Goal: Find contact information: Find contact information

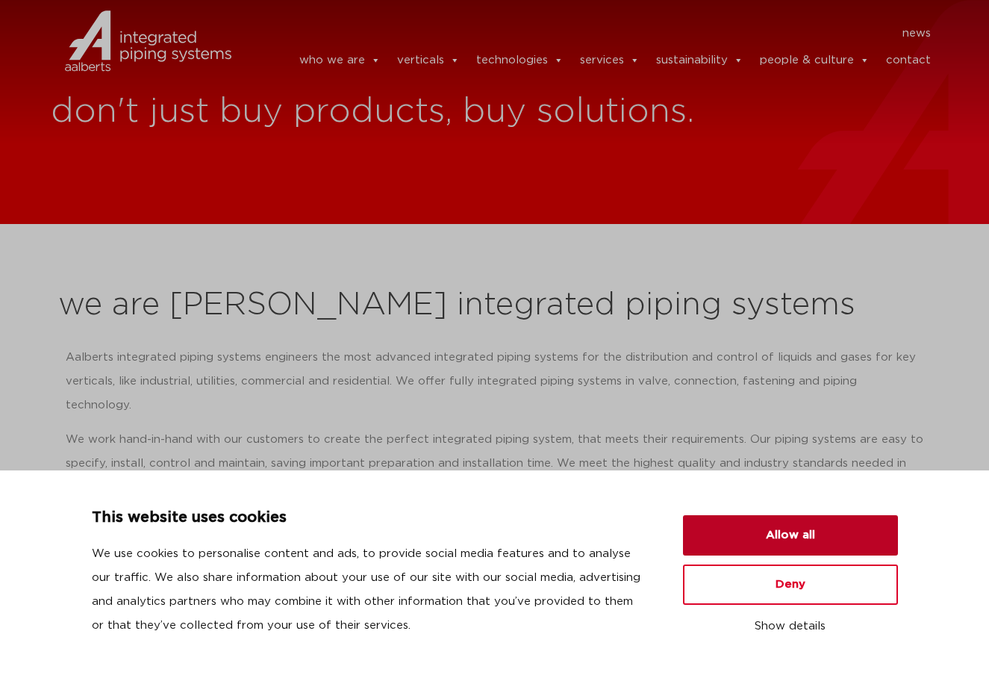
click at [775, 529] on button "Allow all" at bounding box center [790, 535] width 215 height 40
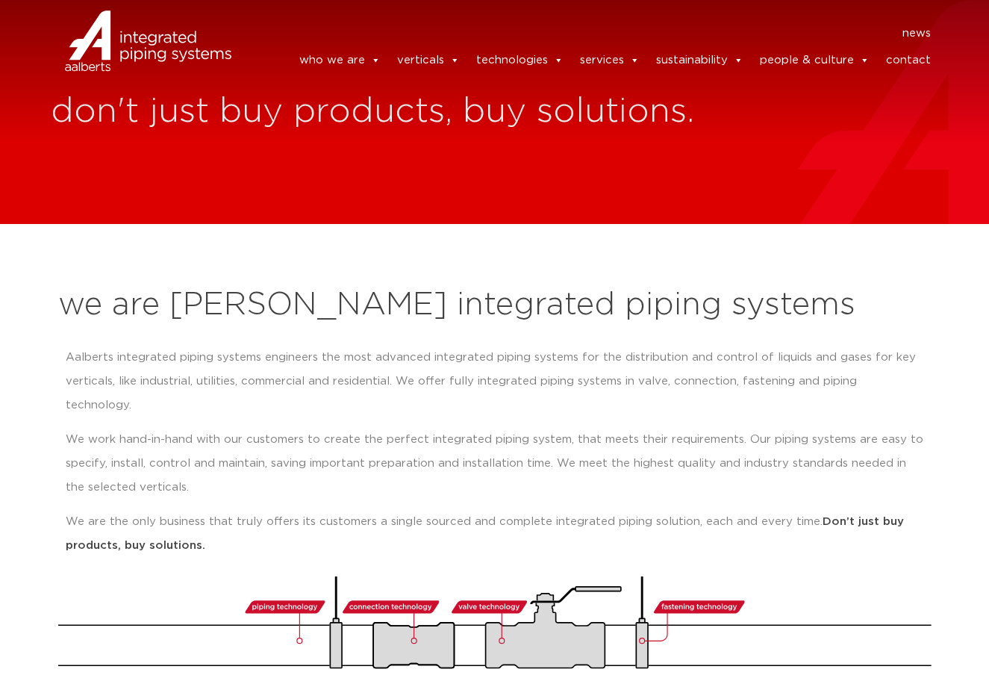
click at [474, 375] on p "Aalberts integrated piping systems engineers the most advanced integrated pipin…" at bounding box center [495, 382] width 858 height 72
click at [906, 66] on link "contact" at bounding box center [908, 61] width 45 height 30
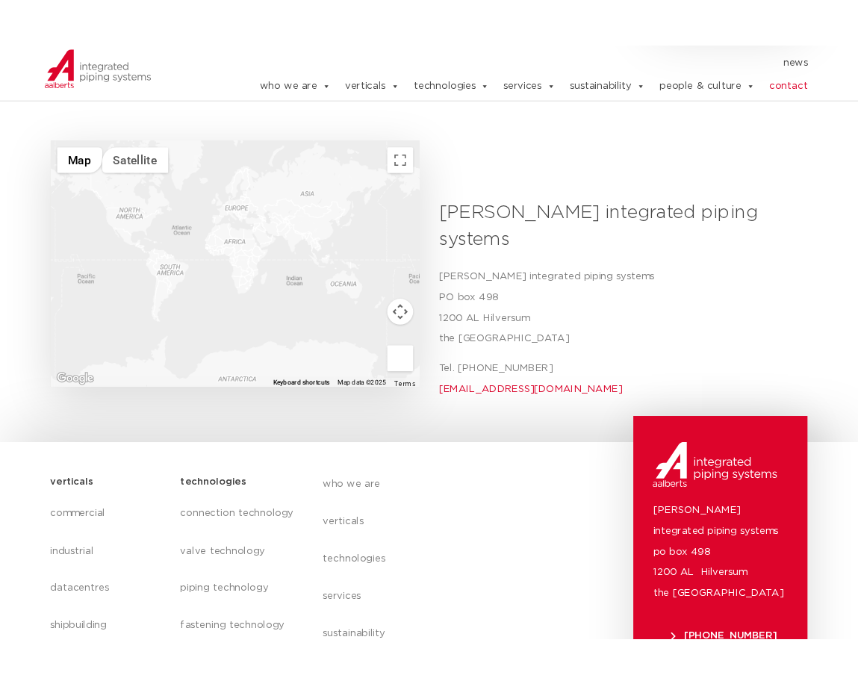
scroll to position [652, 0]
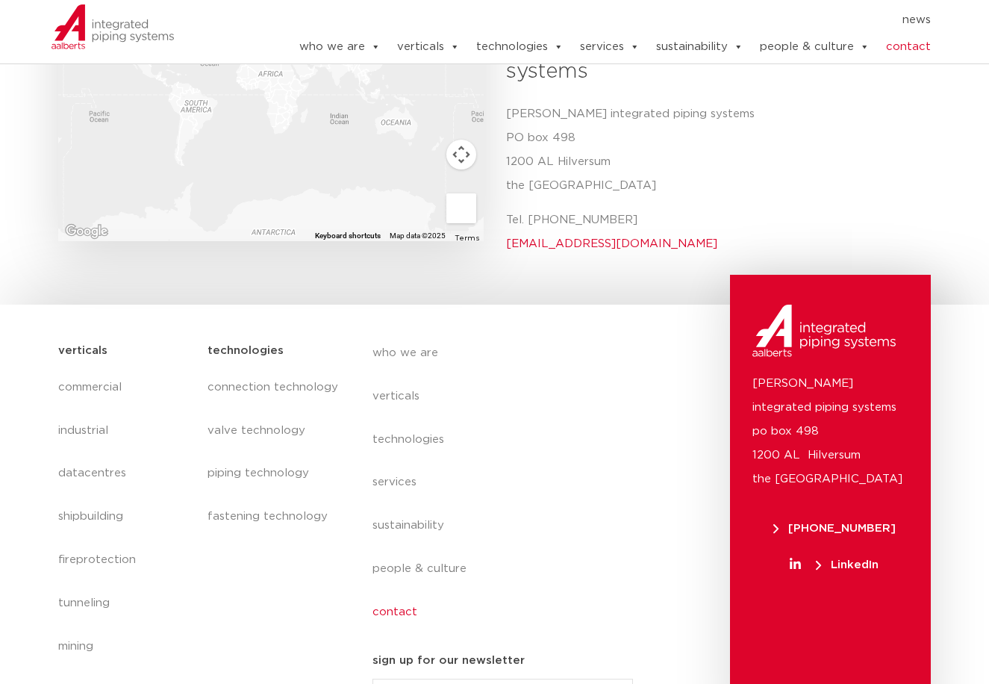
click at [65, 234] on body "news news who we are we are Aalberts integrated piping systems our mission our …" at bounding box center [494, 40] width 989 height 1385
